Goal: Find specific page/section: Find specific page/section

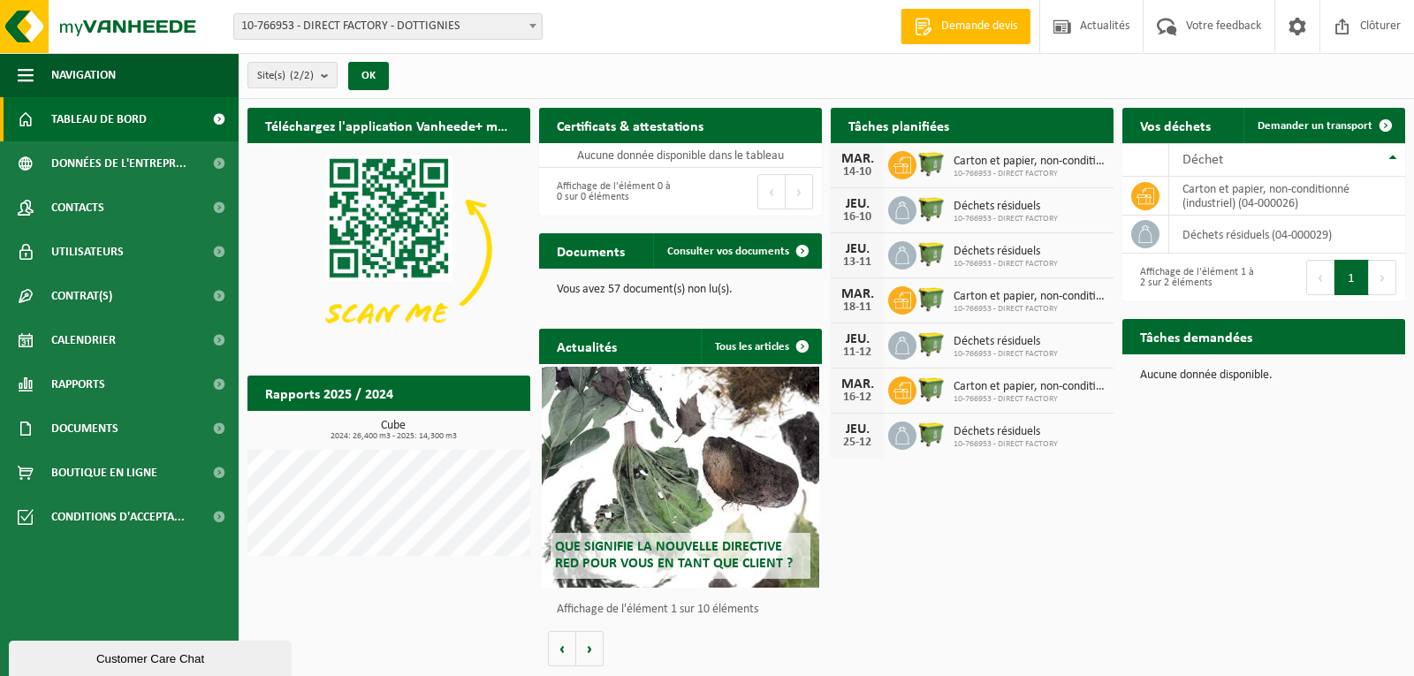
click at [996, 155] on span "Carton et papier, non-conditionné (industriel)" at bounding box center [1028, 162] width 151 height 14
click at [920, 158] on img at bounding box center [931, 163] width 30 height 30
click at [886, 171] on div "MAR. 14-10 Carton et papier, non-conditionné (industriel) 10-766953 - DIRECT FA…" at bounding box center [971, 165] width 283 height 45
click at [898, 169] on icon at bounding box center [902, 165] width 18 height 18
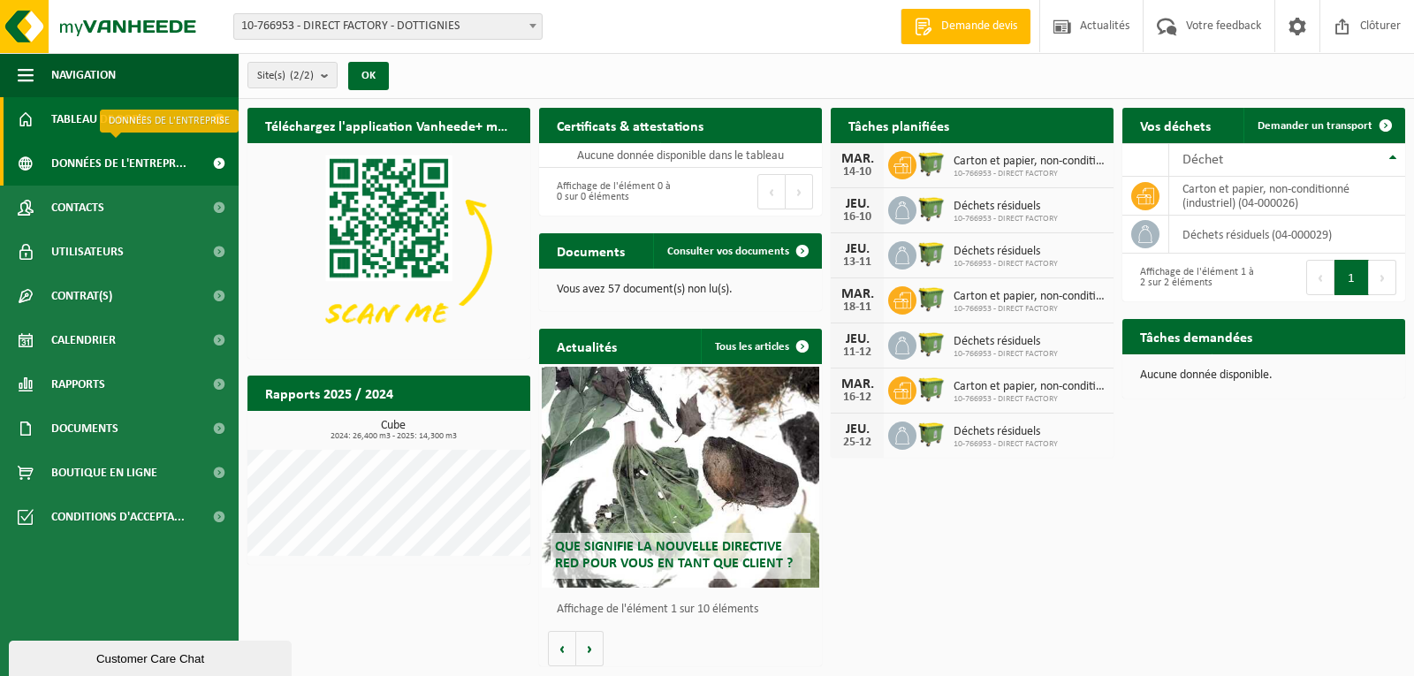
click at [99, 179] on span "Données de l'entrepr..." at bounding box center [118, 163] width 135 height 44
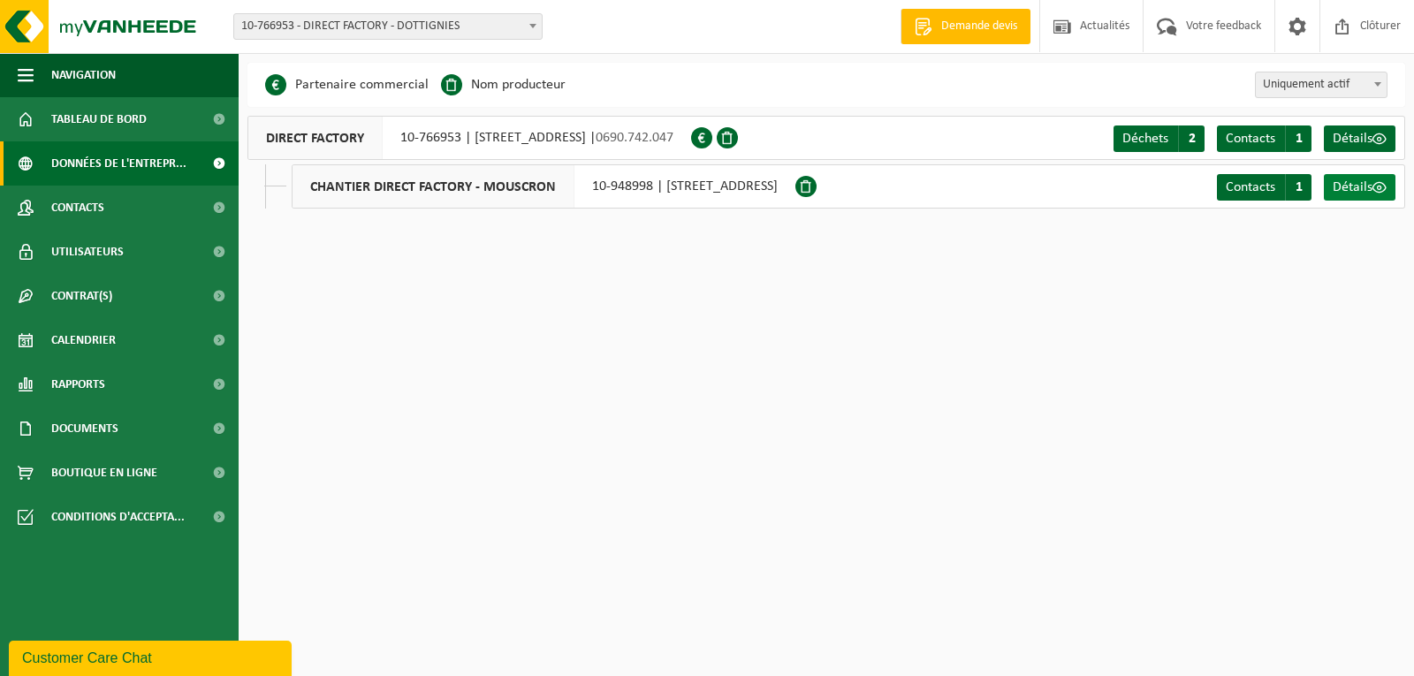
click at [1353, 189] on span "Détails" at bounding box center [1352, 187] width 40 height 14
